Goal: Book appointment/travel/reservation

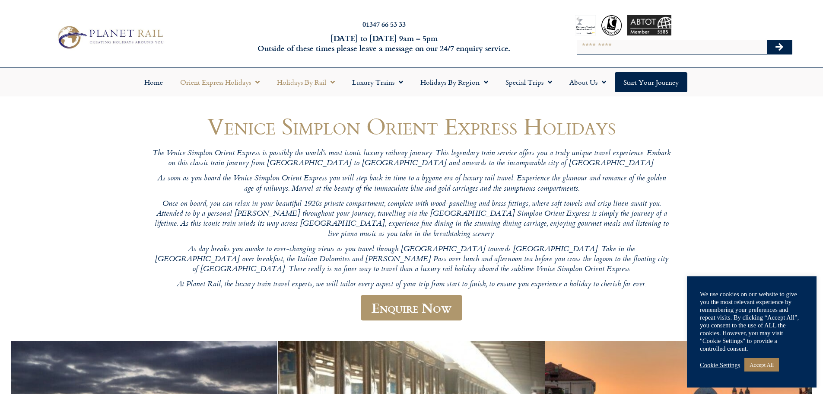
click at [314, 84] on link "Holidays by Rail" at bounding box center [305, 82] width 75 height 20
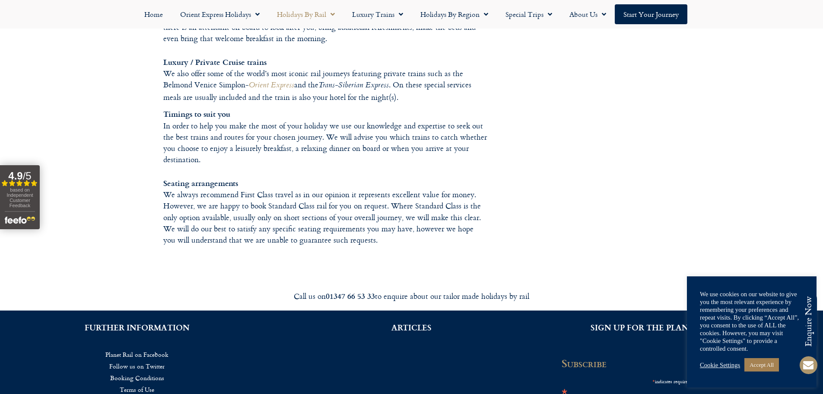
scroll to position [1516, 0]
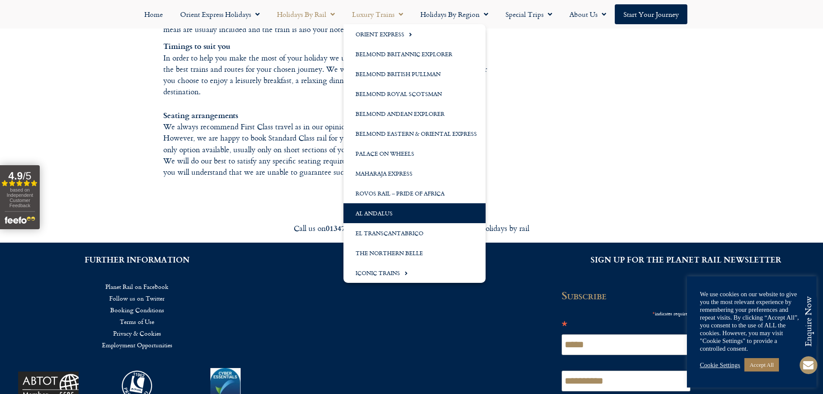
click at [374, 214] on link "Al Andalus" at bounding box center [415, 213] width 142 height 20
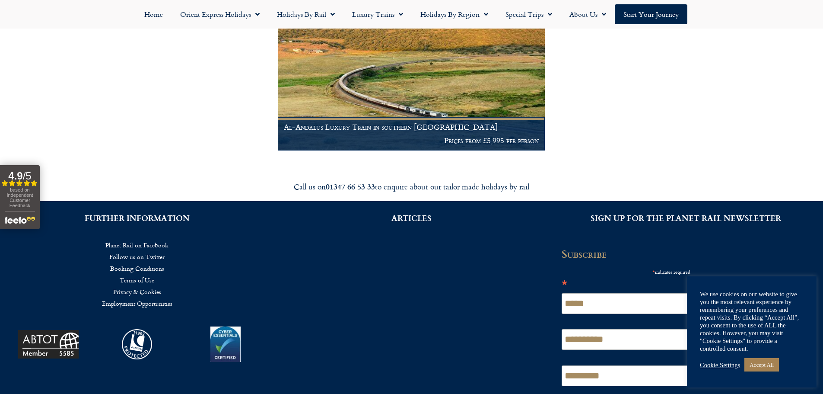
scroll to position [216, 0]
